Goal: Browse casually: Explore the website without a specific task or goal

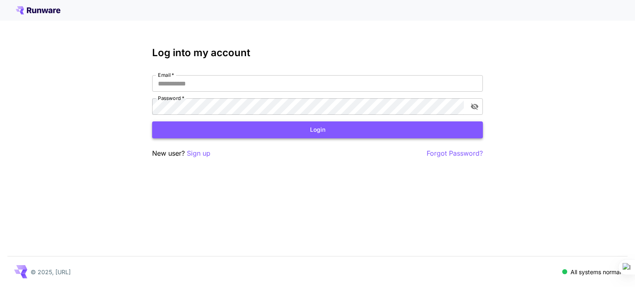
type input "**********"
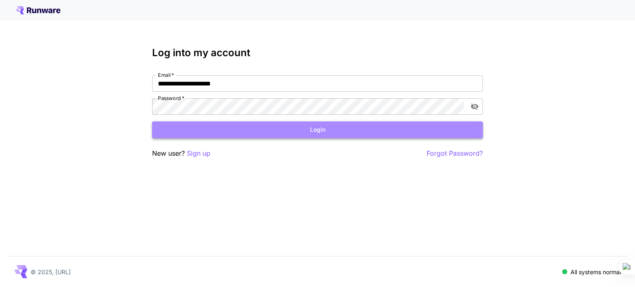
click at [298, 135] on button "Login" at bounding box center [317, 130] width 331 height 17
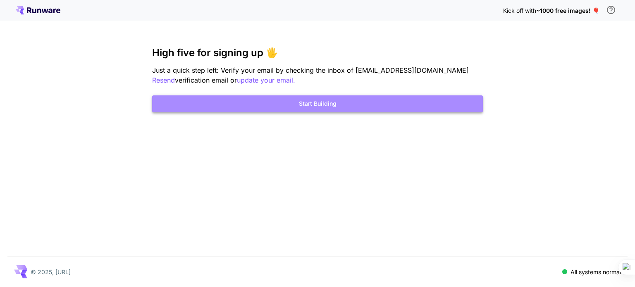
click at [323, 102] on button "Start Building" at bounding box center [317, 104] width 331 height 17
click at [311, 102] on button "Start Building" at bounding box center [317, 104] width 331 height 17
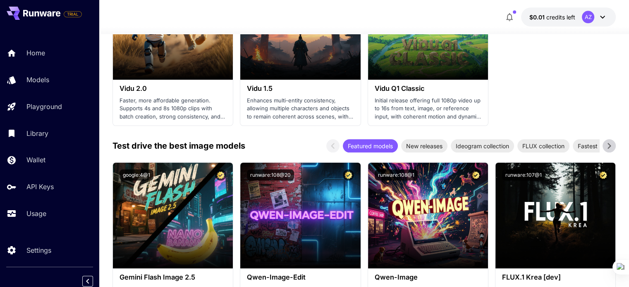
scroll to position [970, 0]
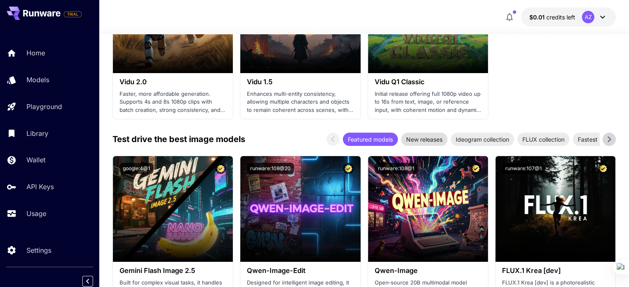
click at [436, 142] on span "New releases" at bounding box center [424, 139] width 46 height 9
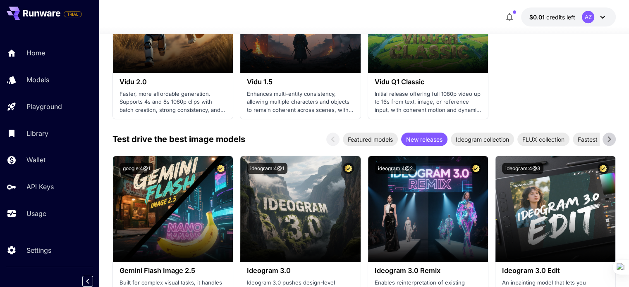
click at [610, 136] on icon at bounding box center [609, 139] width 12 height 12
click at [442, 141] on span "Realism masters" at bounding box center [456, 139] width 54 height 9
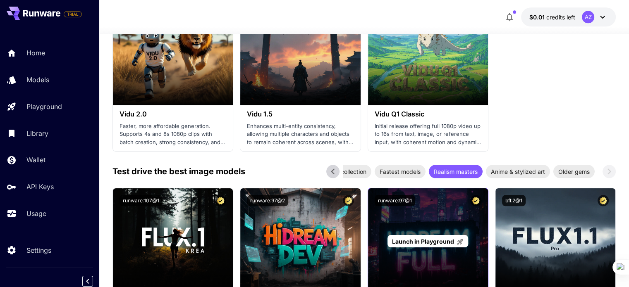
scroll to position [939, 0]
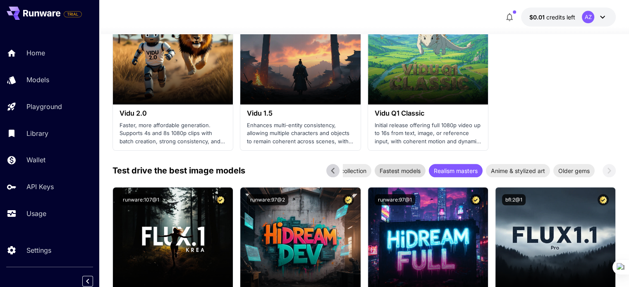
click at [407, 167] on span "Fastest models" at bounding box center [400, 171] width 51 height 9
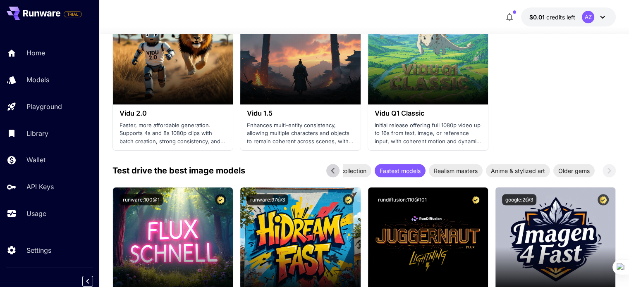
click at [332, 165] on icon at bounding box center [333, 171] width 12 height 12
click at [354, 169] on span "FLUX collection" at bounding box center [367, 171] width 52 height 9
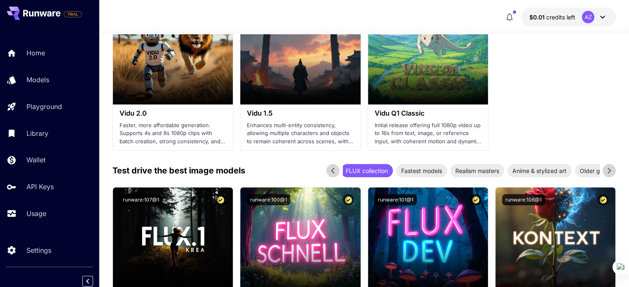
click at [330, 170] on icon at bounding box center [333, 171] width 12 height 12
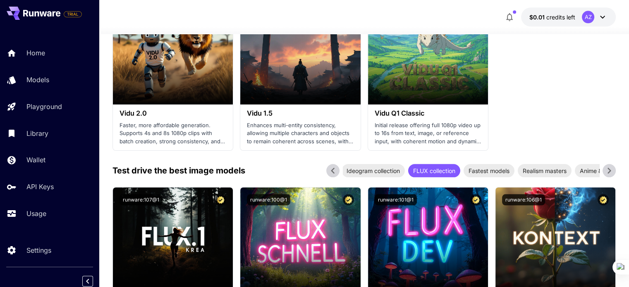
click at [330, 170] on icon at bounding box center [333, 171] width 12 height 12
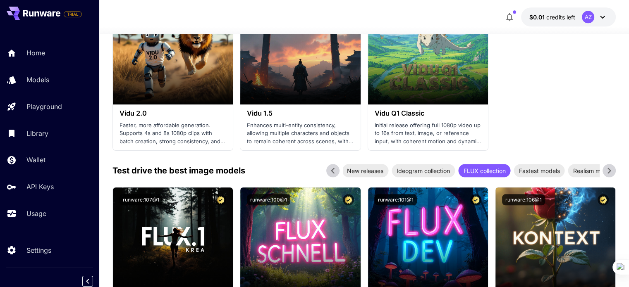
click at [330, 170] on icon at bounding box center [333, 171] width 12 height 12
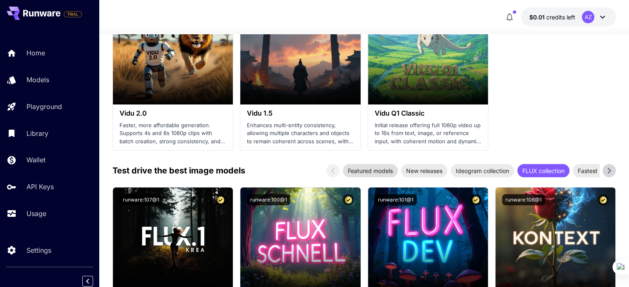
click at [356, 171] on span "Featured models" at bounding box center [370, 171] width 55 height 9
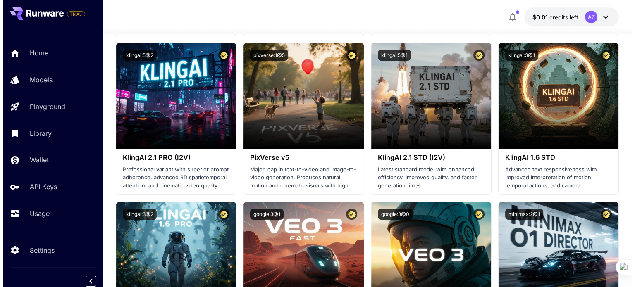
scroll to position [415, 0]
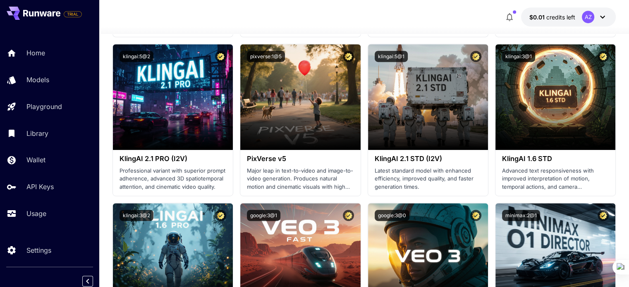
click at [589, 21] on div "AZ" at bounding box center [588, 17] width 12 height 12
